Goal: Communication & Community: Ask a question

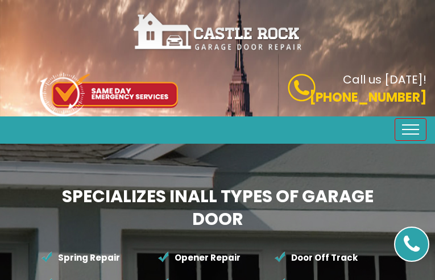
type input "DRaRpyVwKdivmFS"
type input "4450029406"
type input "[EMAIL_ADDRESS][DOMAIN_NAME]"
type input "cnjxtSQJNxmE"
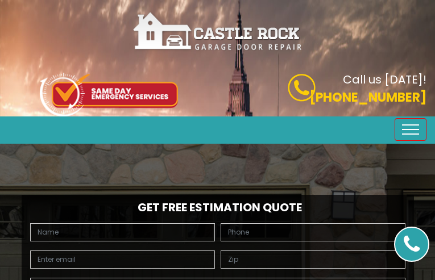
type input "zEXQBjncEdLBQW"
type input "4577240418"
type input "[EMAIL_ADDRESS][DOMAIN_NAME]"
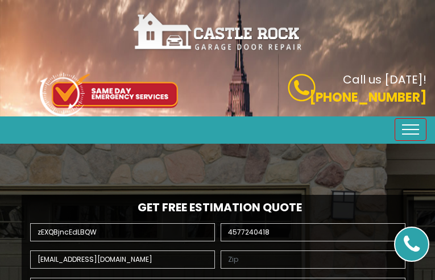
type input "hJDyGecV"
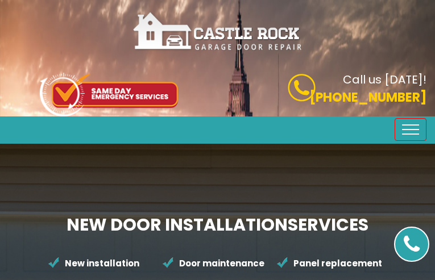
type input "FsmbKkflNr"
type input "3997421892"
type input "[EMAIL_ADDRESS][DOMAIN_NAME]"
type input "DQbjMxxWK"
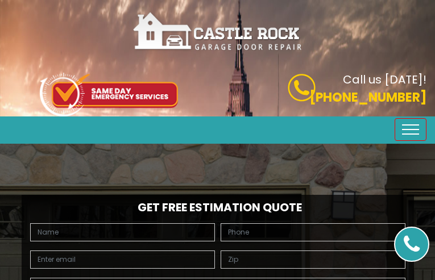
type input "RCbdgLlNqLzAk"
type input "4866017266"
type input "[EMAIL_ADDRESS][DOMAIN_NAME]"
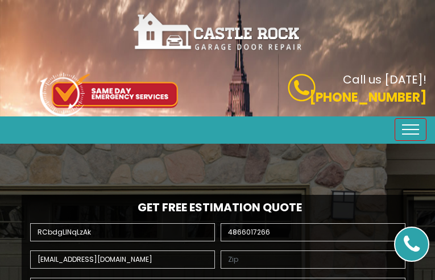
type input "SHdMnnDdWuRHJ"
